Goal: Book appointment/travel/reservation

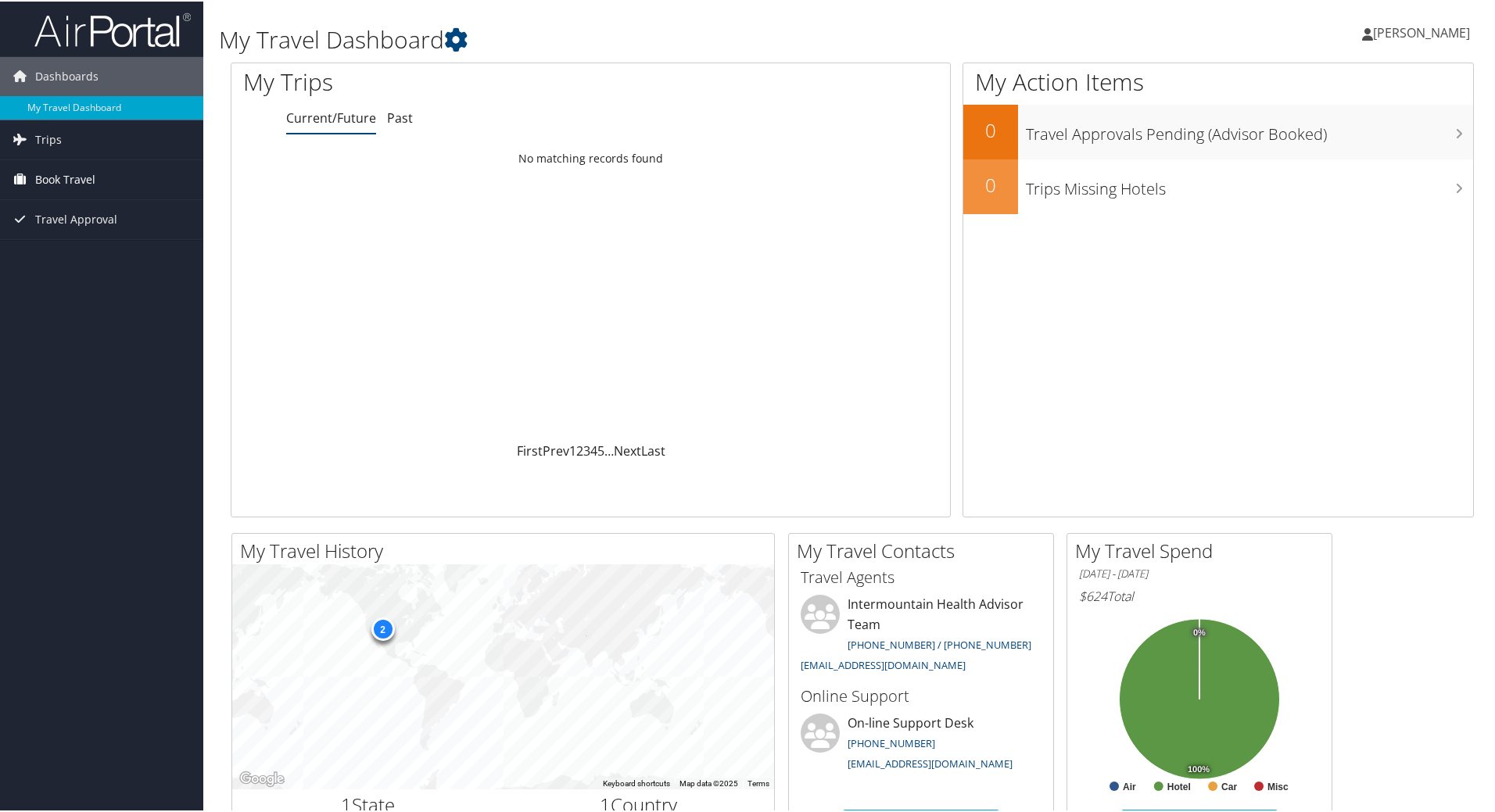
click at [74, 179] on span "Book Travel" at bounding box center [65, 179] width 60 height 39
click at [95, 255] on link "Book/Manage Online Trips" at bounding box center [101, 256] width 204 height 23
